Goal: Task Accomplishment & Management: Use online tool/utility

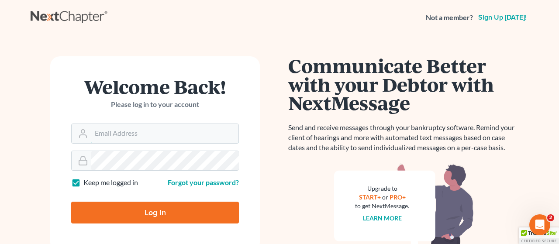
type input "[EMAIL_ADDRESS][DOMAIN_NAME]"
click at [144, 212] on input "Log In" at bounding box center [155, 213] width 168 height 22
type input "Thinking..."
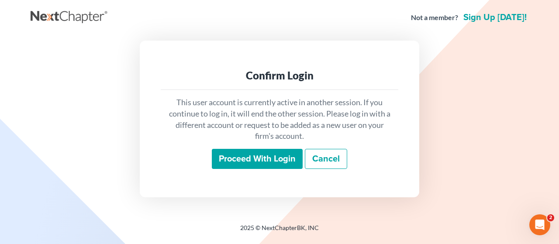
click at [245, 155] on input "Proceed with login" at bounding box center [257, 159] width 91 height 20
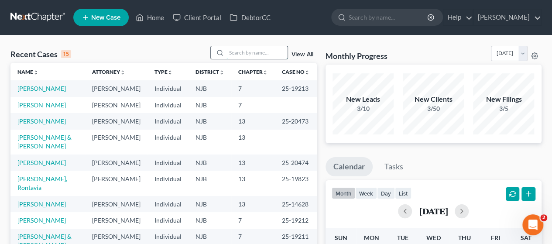
click at [245, 52] on input "search" at bounding box center [257, 52] width 61 height 13
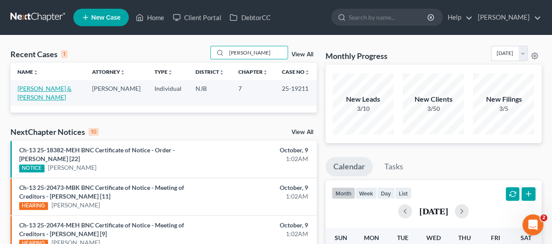
type input "[PERSON_NAME]"
click at [43, 90] on link "Witterschein, Robert & Veras-Cruz, Andry" at bounding box center [44, 93] width 54 height 16
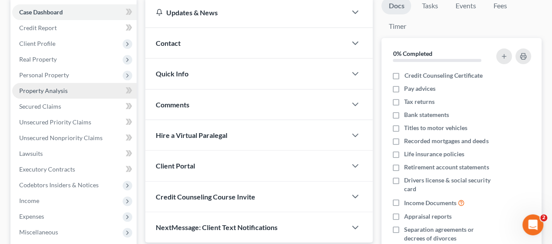
scroll to position [87, 0]
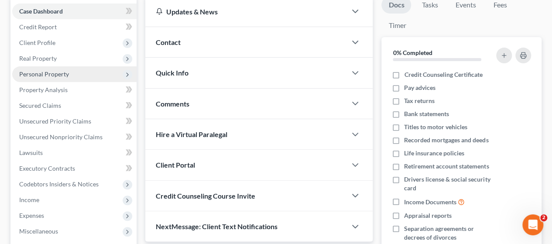
click at [69, 73] on span "Personal Property" at bounding box center [74, 74] width 124 height 16
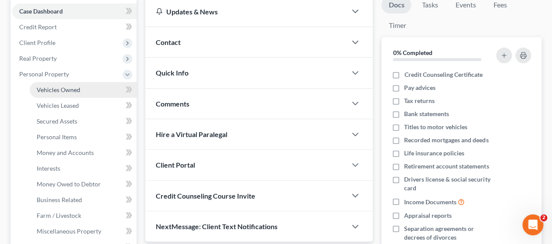
click at [77, 91] on span "Vehicles Owned" at bounding box center [59, 89] width 44 height 7
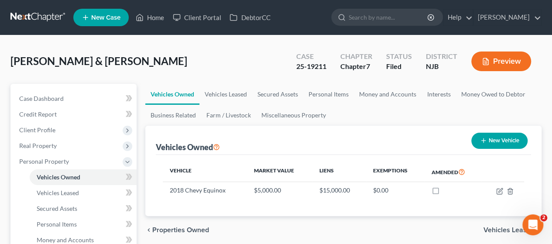
scroll to position [44, 0]
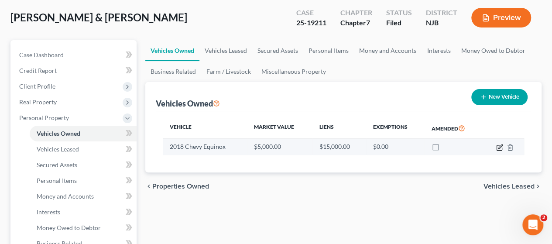
click at [499, 146] on icon "button" at bounding box center [500, 147] width 7 height 7
select select "0"
select select "8"
select select "3"
select select "2"
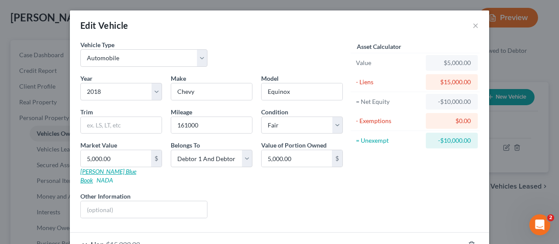
click at [97, 171] on link "Kelly Blue Book" at bounding box center [108, 176] width 56 height 16
click at [473, 23] on button "×" at bounding box center [476, 25] width 6 height 10
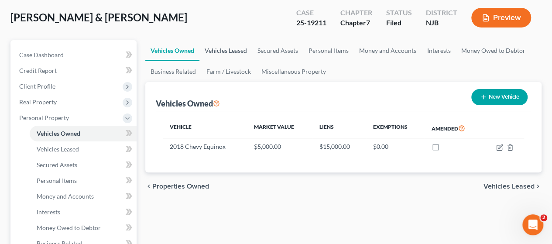
scroll to position [0, 0]
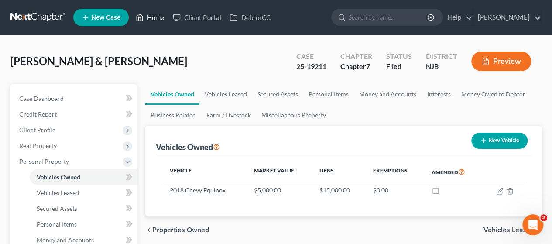
click at [155, 15] on link "Home" at bounding box center [149, 18] width 37 height 16
